Goal: Transaction & Acquisition: Purchase product/service

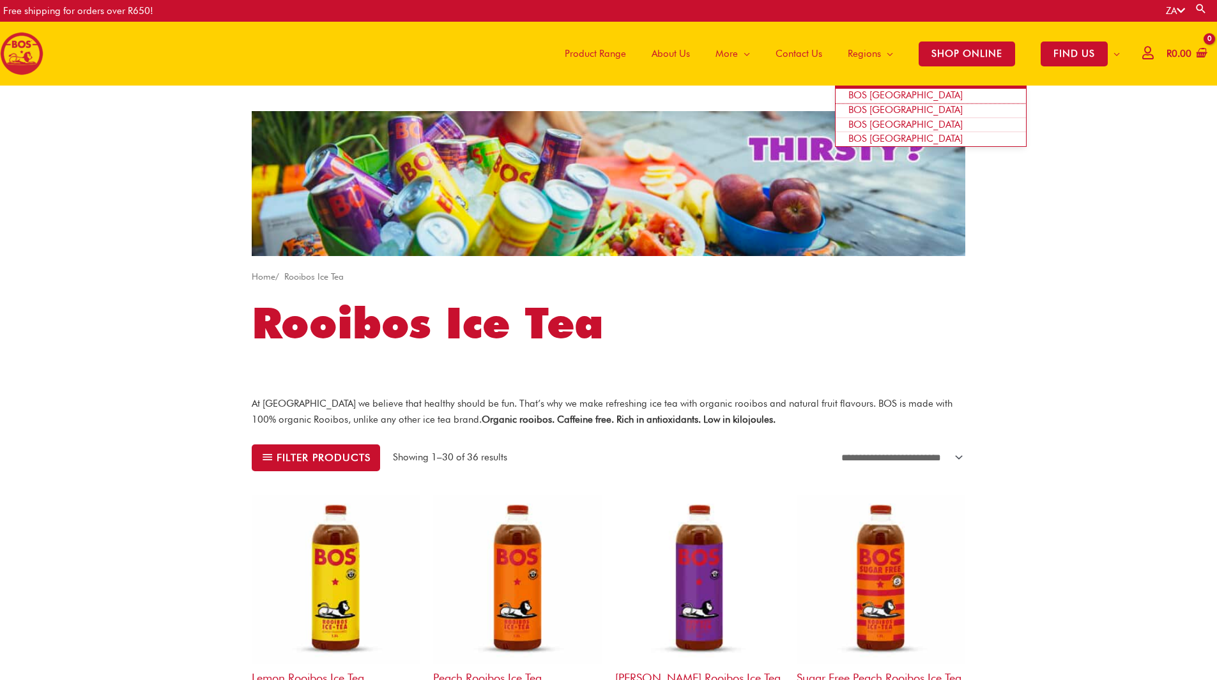
click at [883, 97] on span "BOS [GEOGRAPHIC_DATA]" at bounding box center [905, 94] width 114 height 11
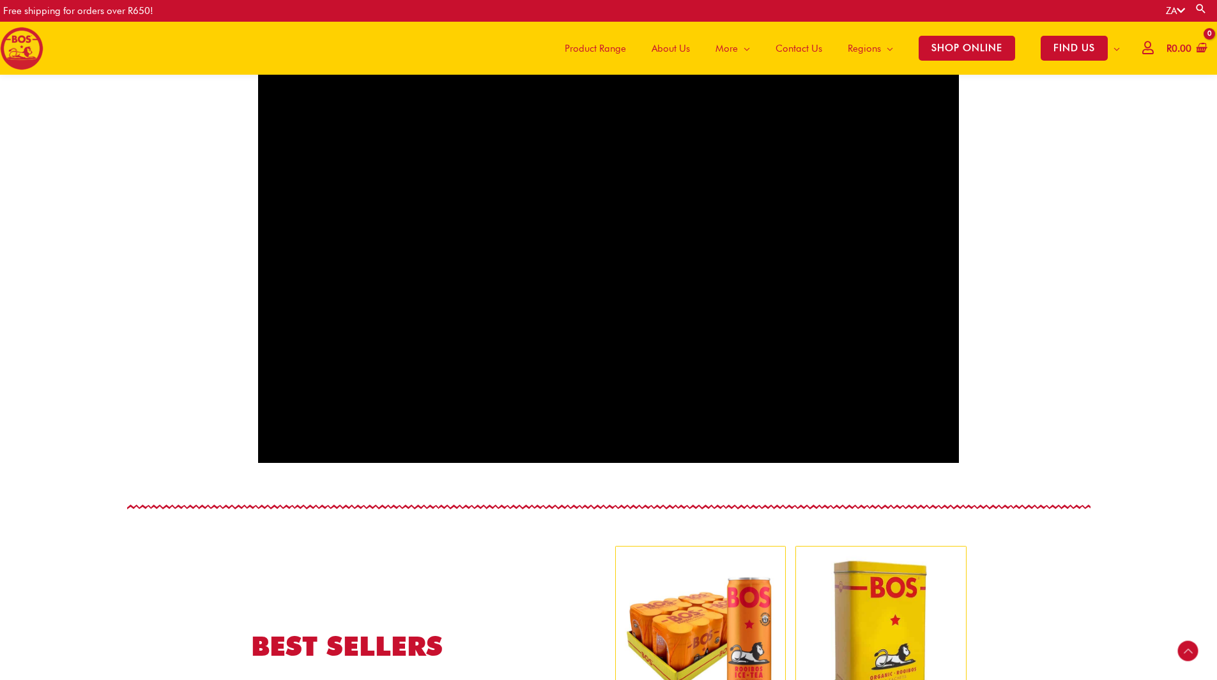
scroll to position [1152, 0]
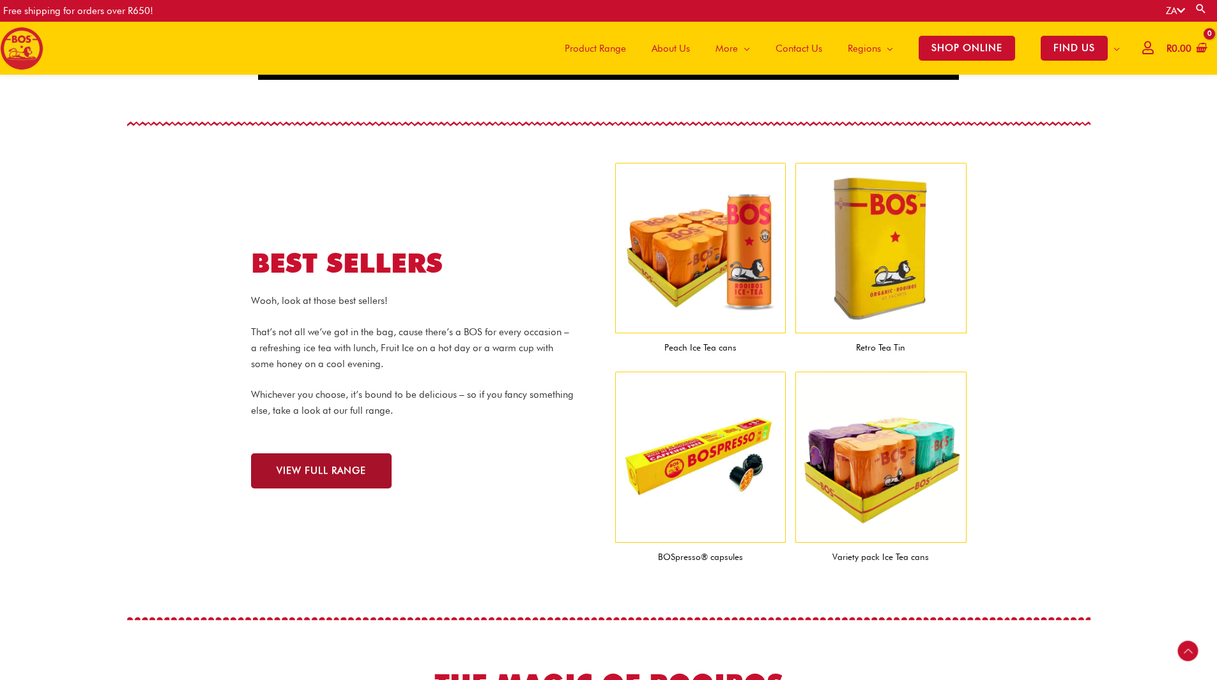
click at [327, 479] on link "VIEW FULL RANGE" at bounding box center [321, 471] width 141 height 35
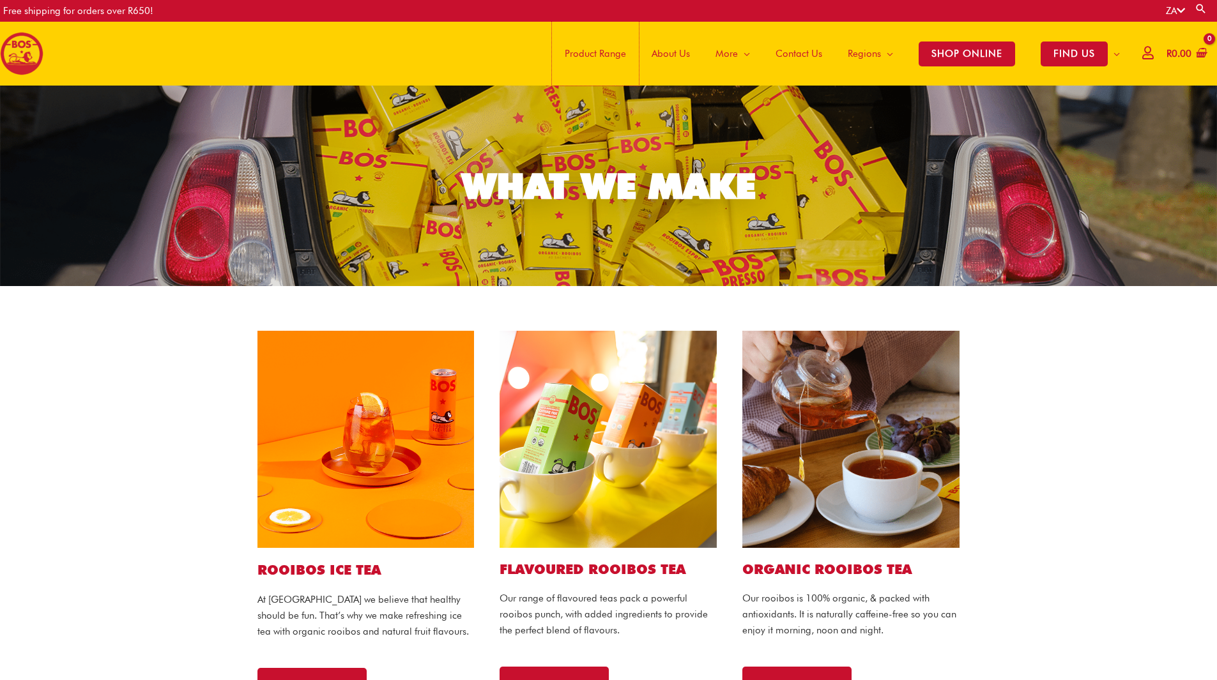
click at [597, 56] on span "Product Range" at bounding box center [595, 53] width 61 height 38
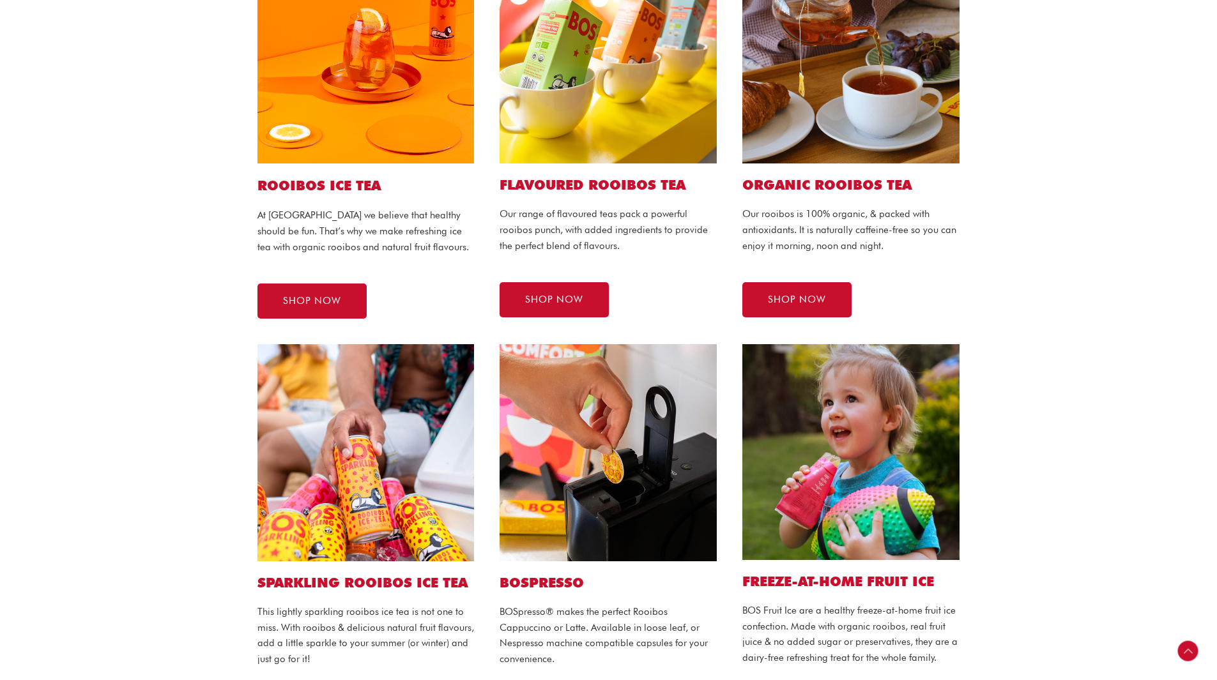
scroll to position [383, 0]
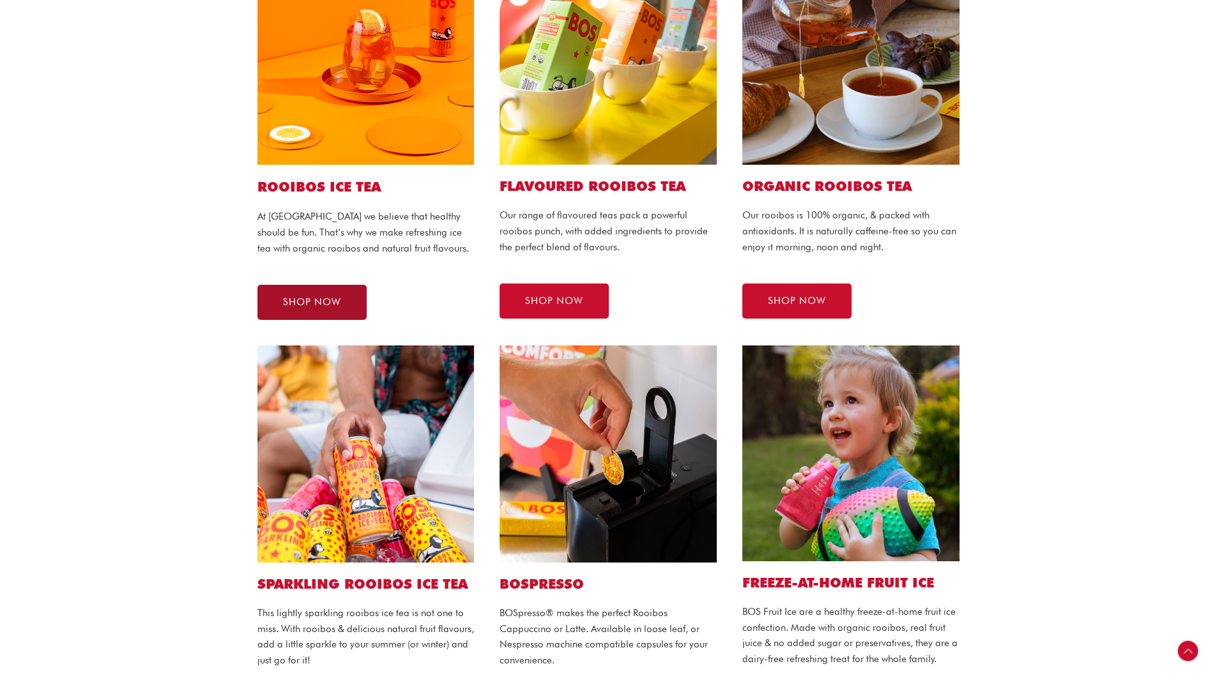
click at [326, 298] on span "SHOP NOW" at bounding box center [312, 303] width 58 height 10
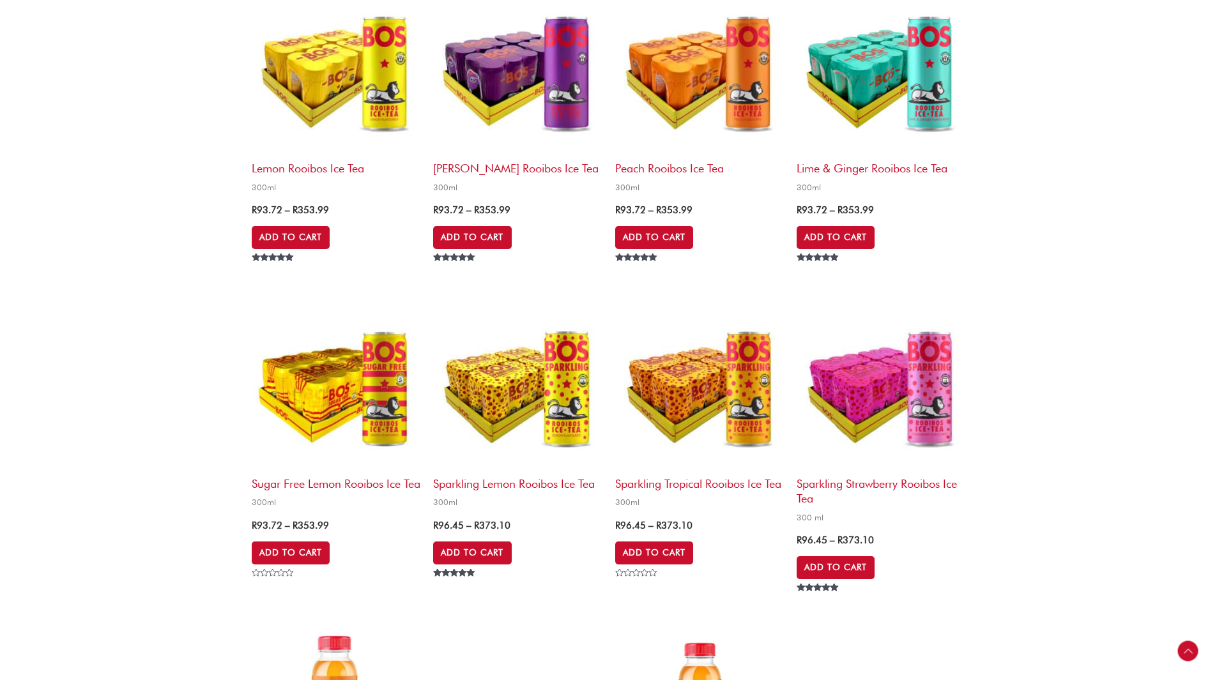
scroll to position [1469, 0]
